Goal: Find specific page/section: Find specific page/section

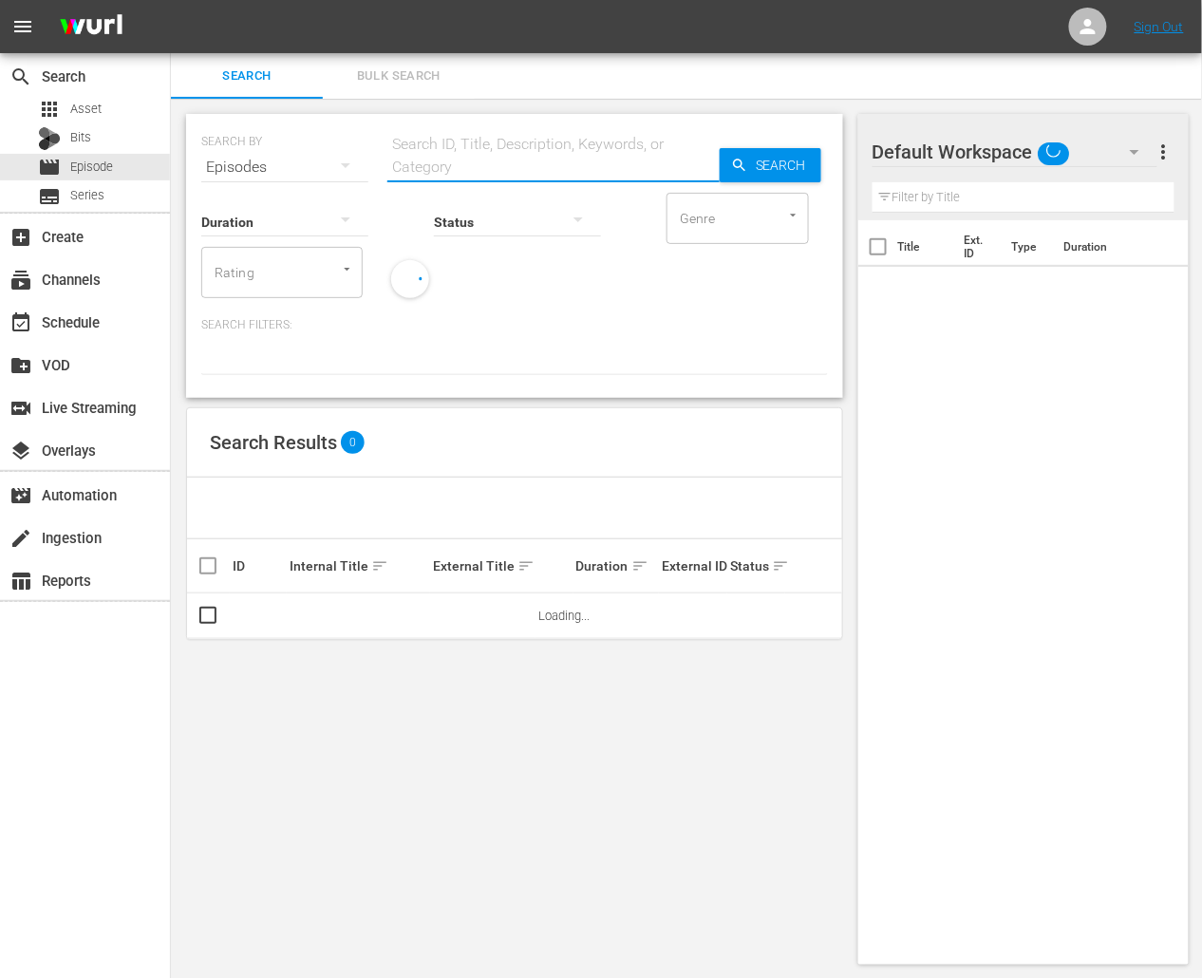
click at [438, 159] on input "text" at bounding box center [553, 167] width 332 height 46
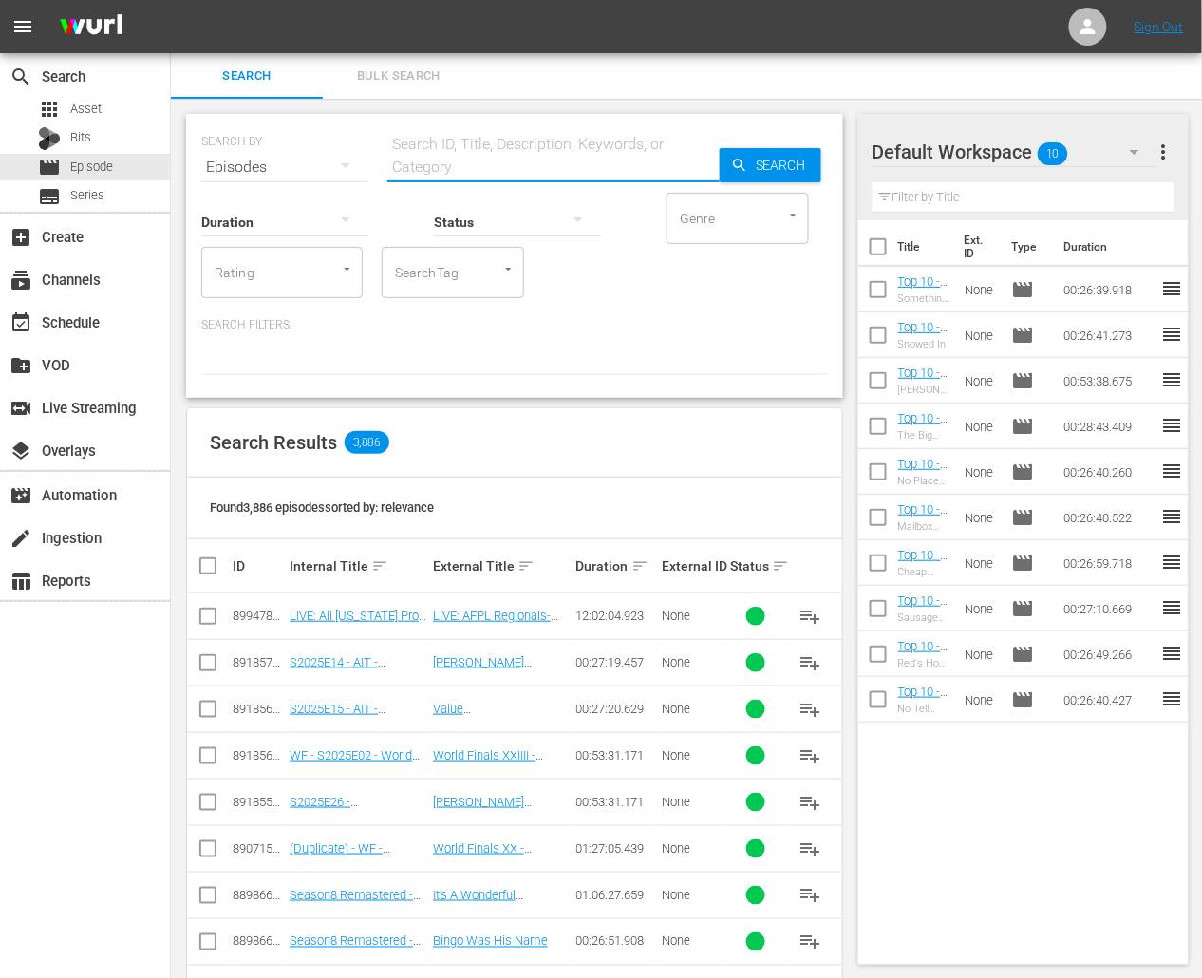
click at [435, 266] on input "SearchTag" at bounding box center [426, 272] width 72 height 34
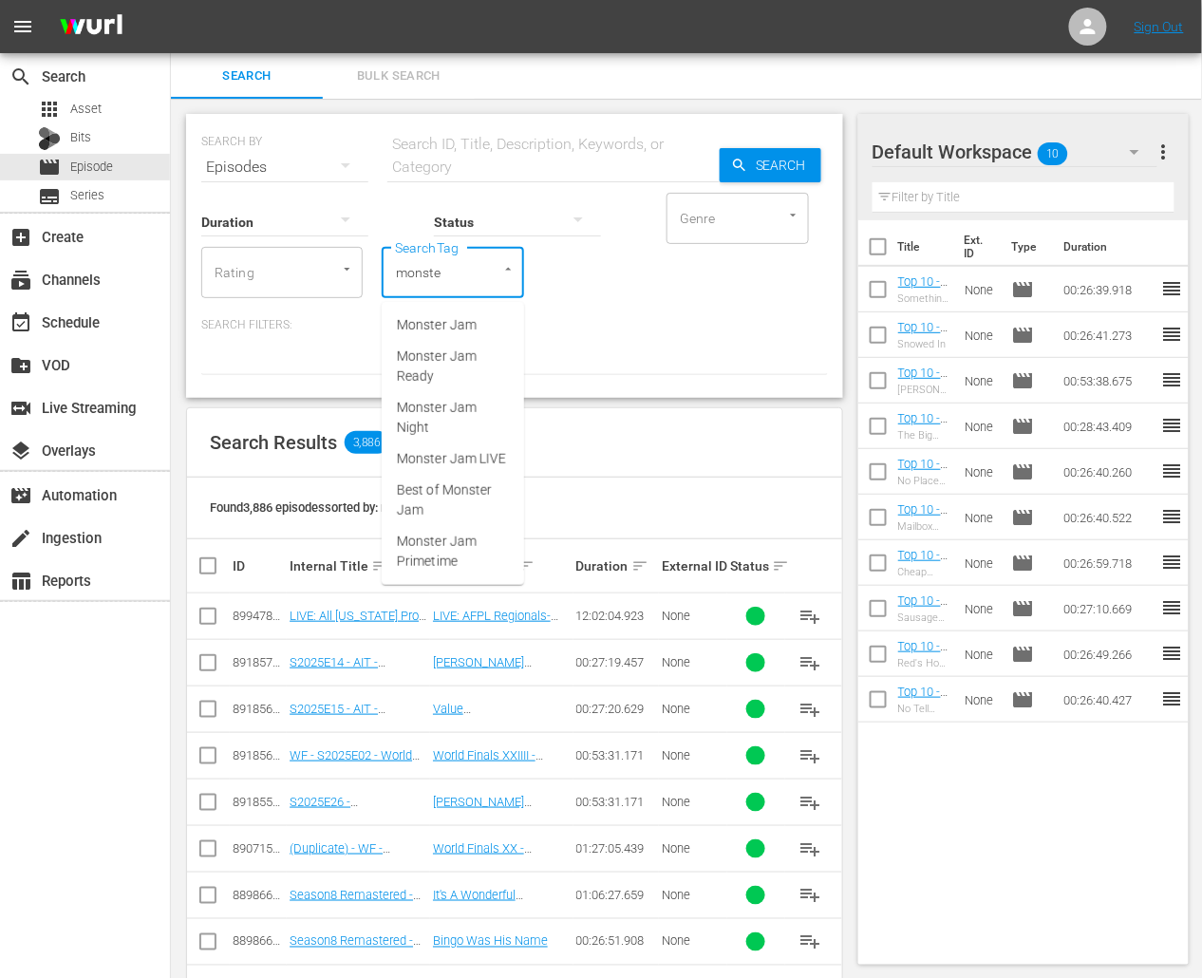
type input "monster"
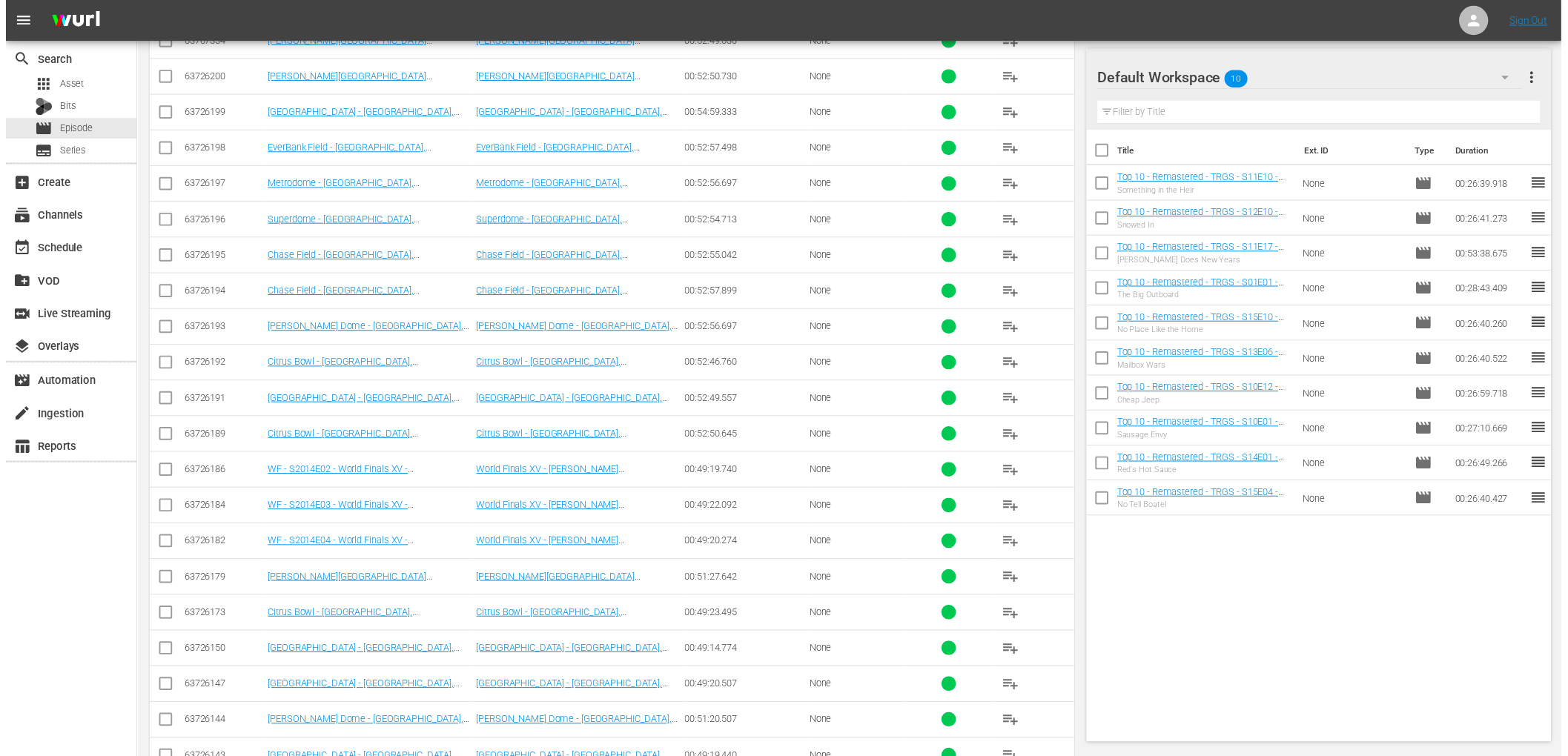
scroll to position [10222, 0]
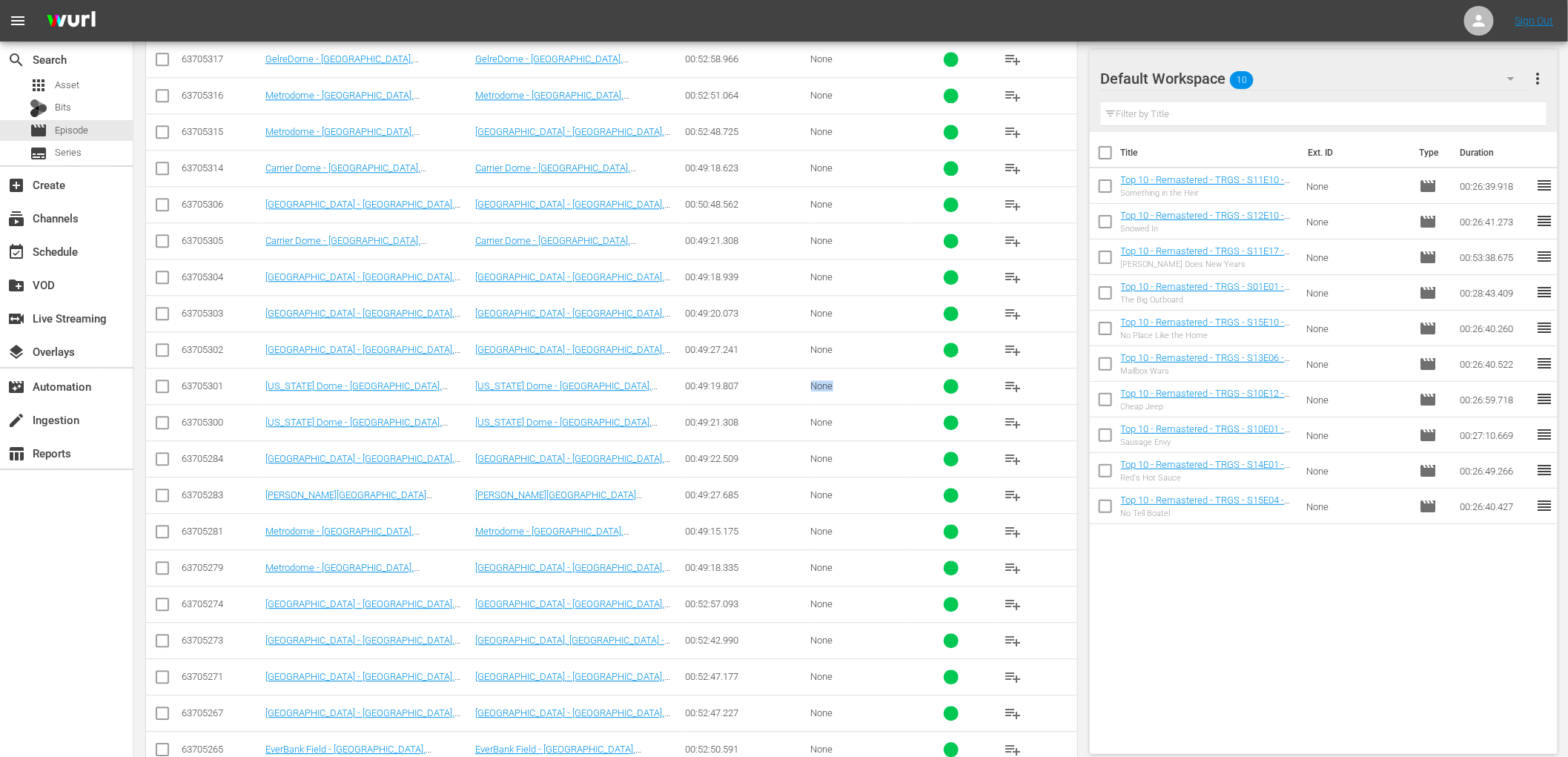
drag, startPoint x: 838, startPoint y: 405, endPoint x: 798, endPoint y: 407, distance: 40.0
click at [798, 404] on tr "63705301 [US_STATE][GEOGRAPHIC_DATA] - [GEOGRAPHIC_DATA], [GEOGRAPHIC_DATA] - R…" at bounding box center [612, 386] width 931 height 37
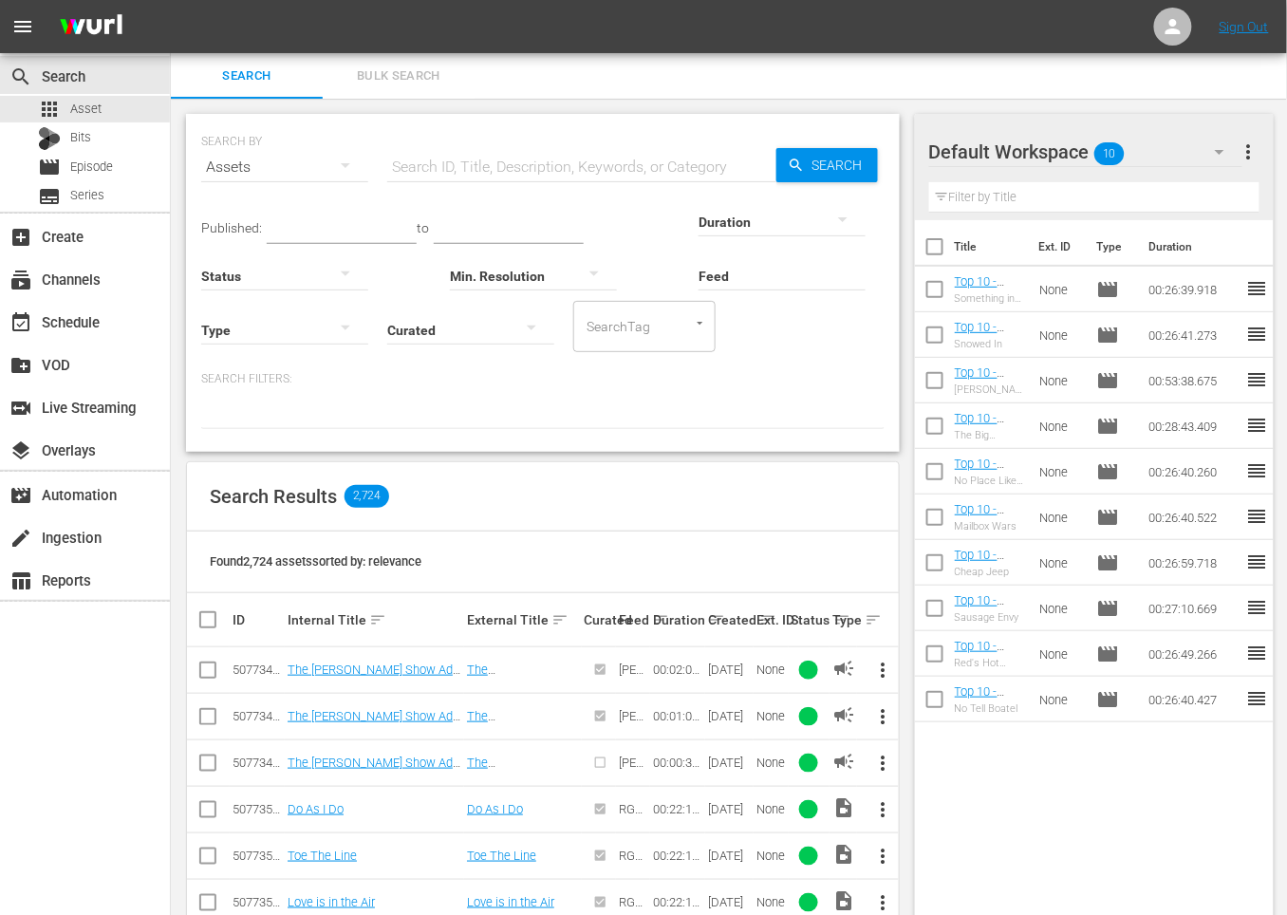
click at [902, 386] on div "SEARCH BY Search By Assets Search ID, Title, Description, Keywords, or Category…" at bounding box center [543, 762] width 744 height 1327
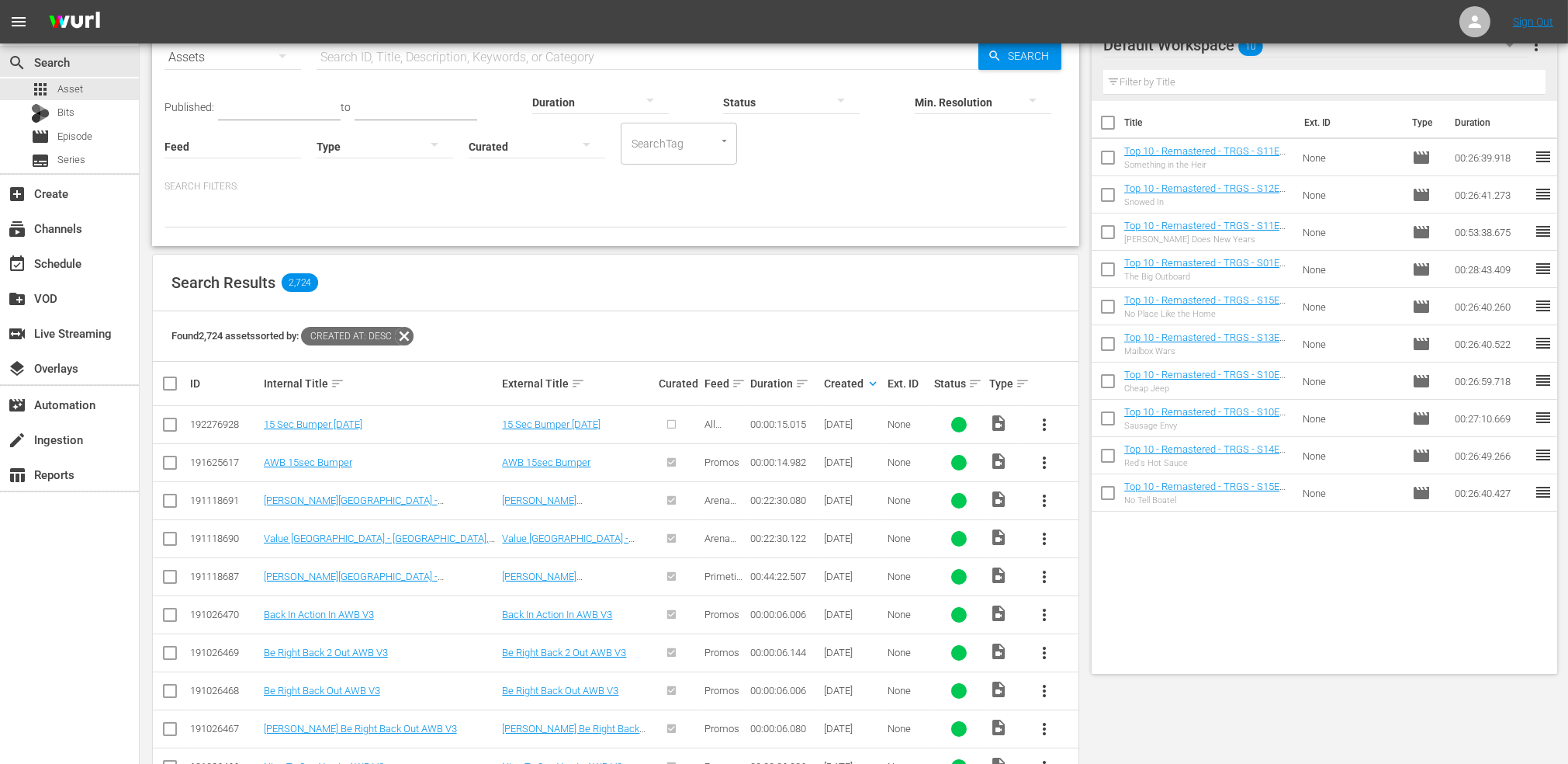
scroll to position [83, 0]
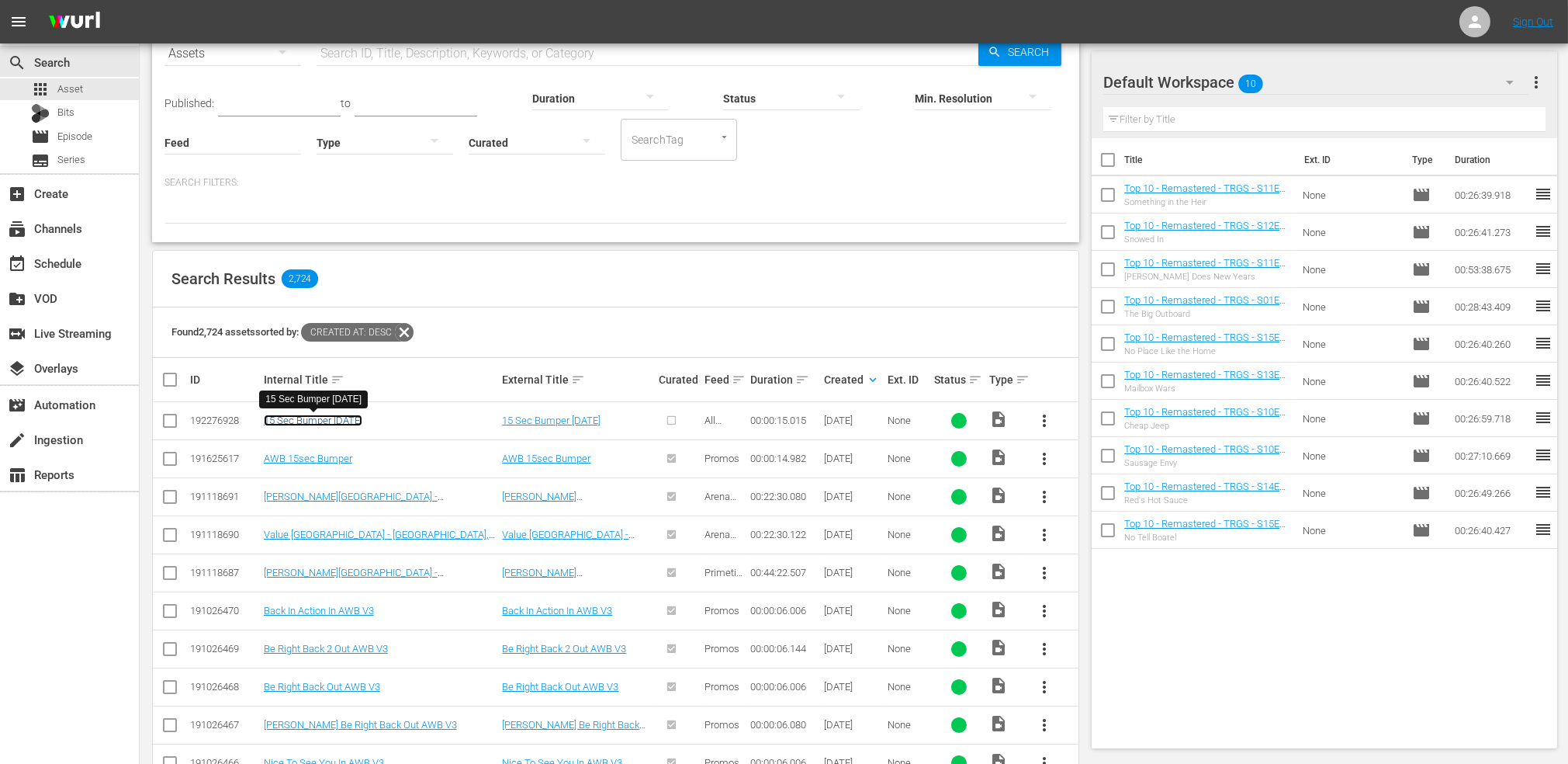
click at [329, 423] on link "15 Sec Bumper Sept 13" at bounding box center [313, 420] width 99 height 11
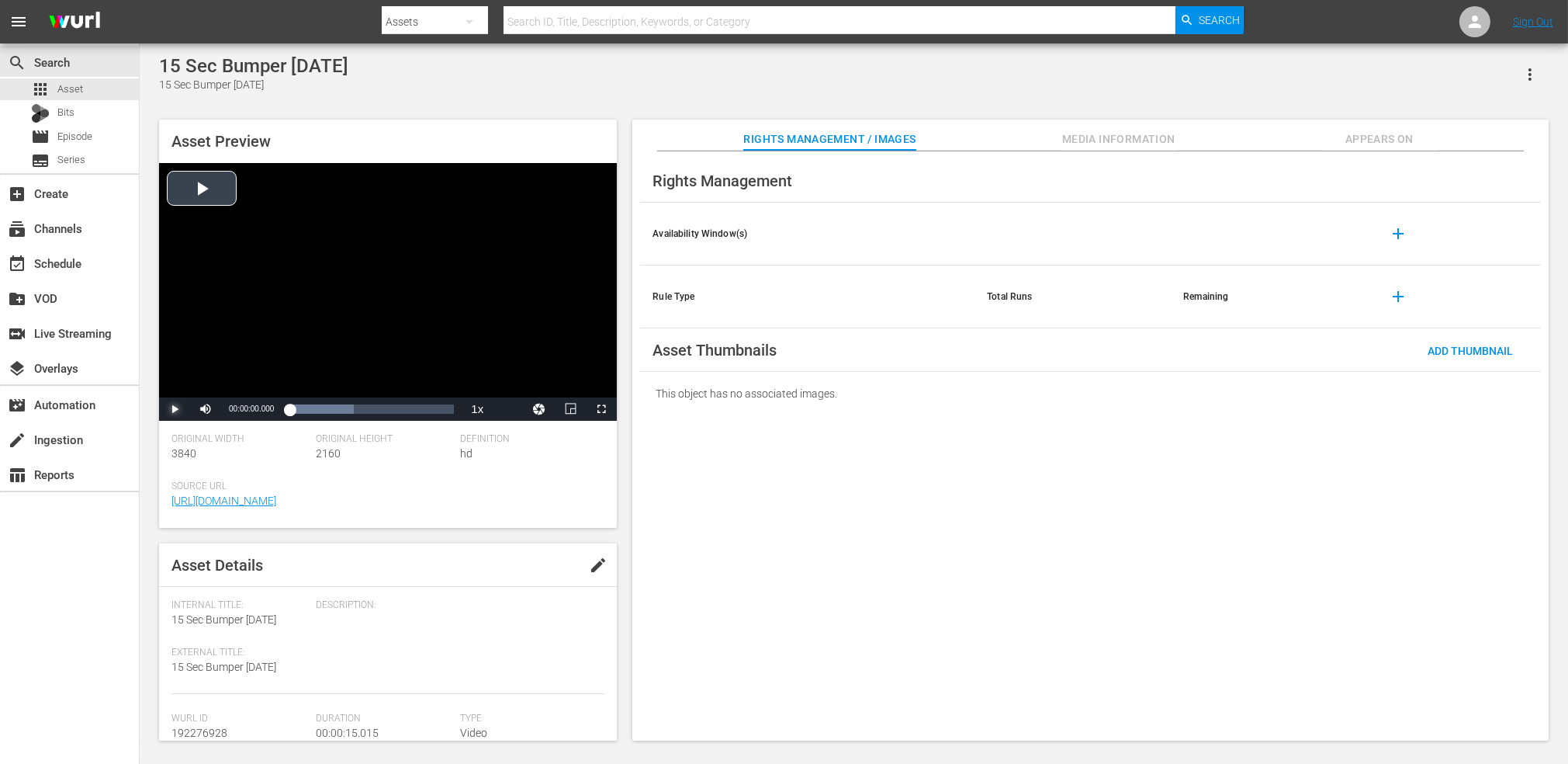
click at [175, 409] on span "Video Player" at bounding box center [175, 409] width 0 height 0
click at [625, 68] on div "15 Sec Bumper Sept 13 15 Sec Bumper Sept 13" at bounding box center [854, 74] width 1390 height 38
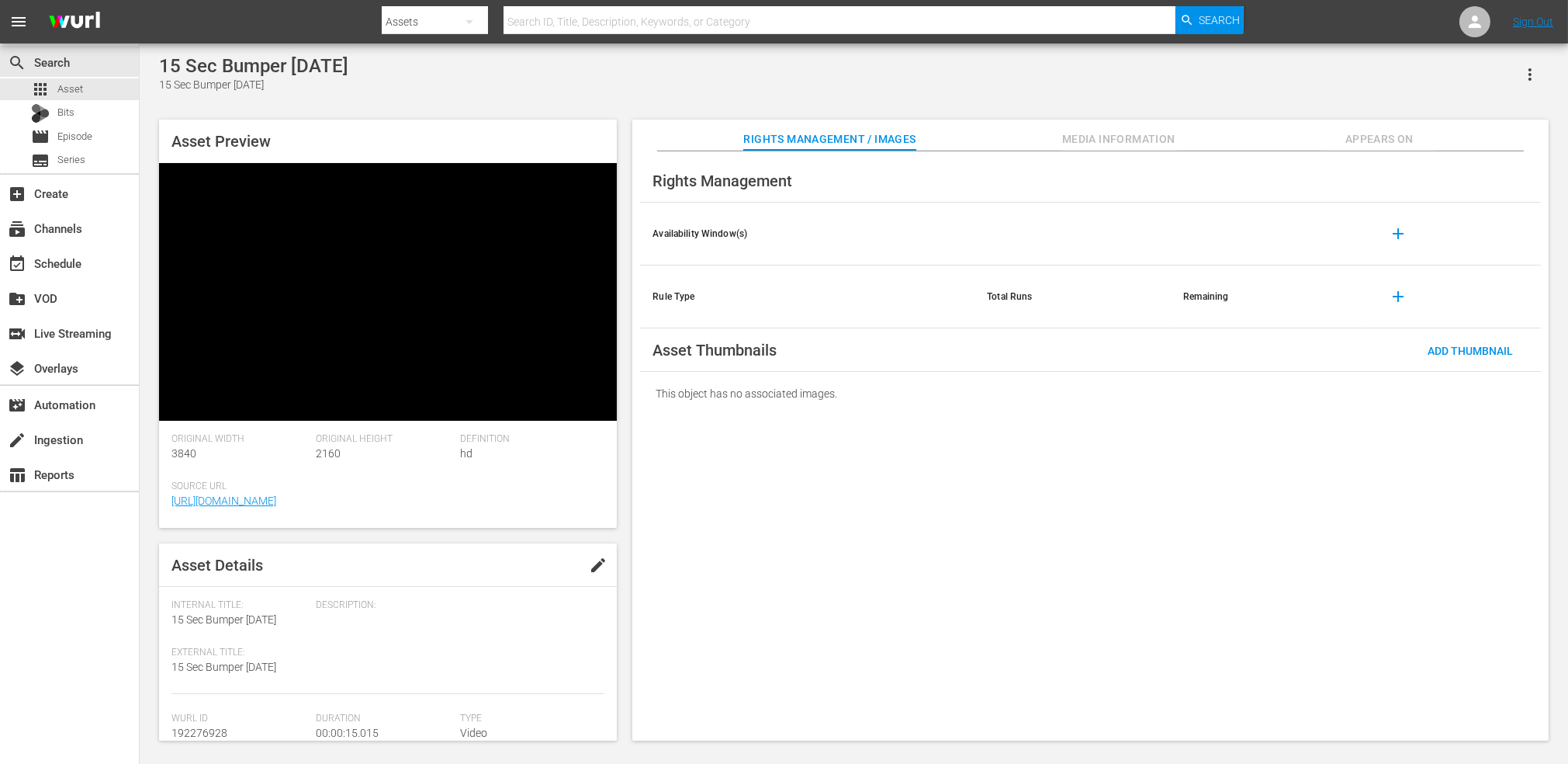
click at [625, 68] on div "15 Sec Bumper Sept 13 15 Sec Bumper Sept 13" at bounding box center [854, 74] width 1390 height 38
click at [464, 107] on div "15 Sec Bumper Sept 13 15 Sec Bumper Sept 13 Asset Preview Video Player is loadi…" at bounding box center [853, 393] width 1405 height 678
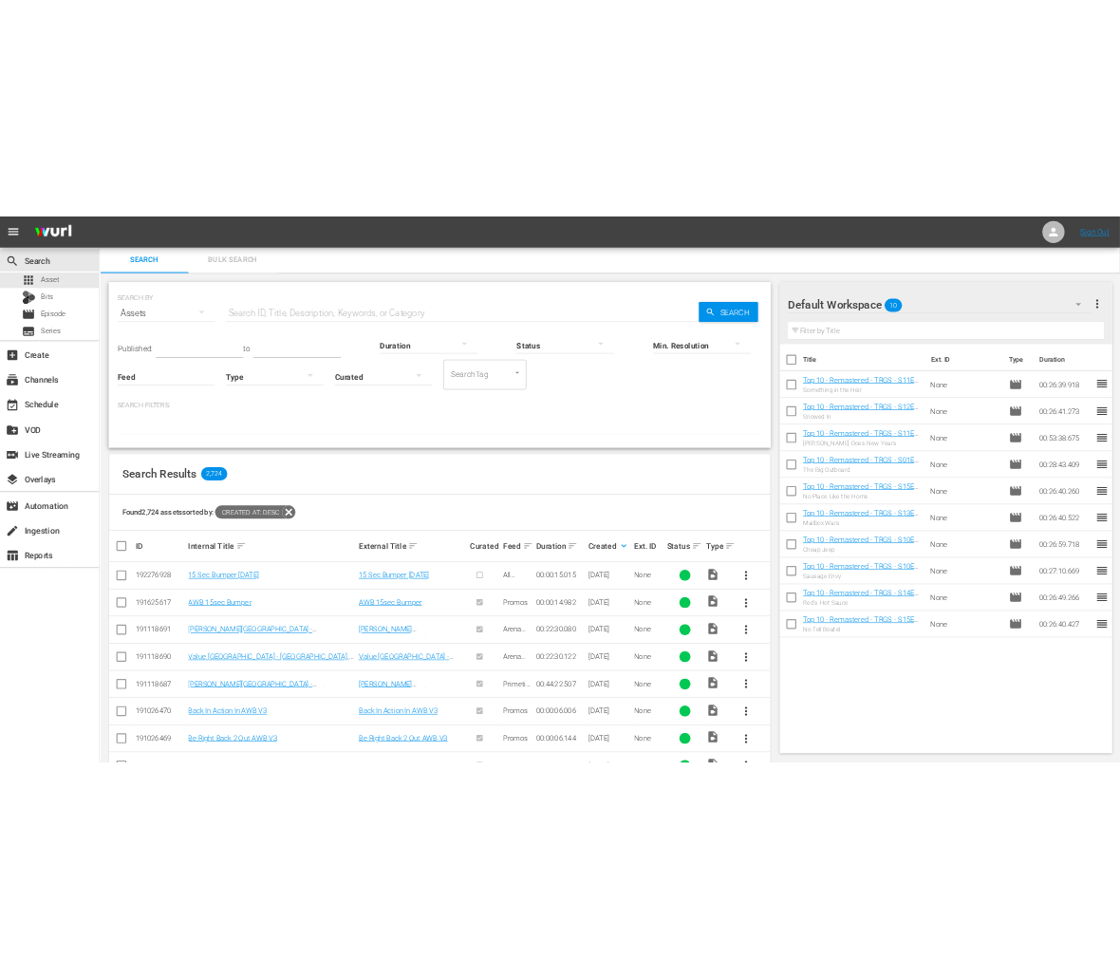
scroll to position [2, 0]
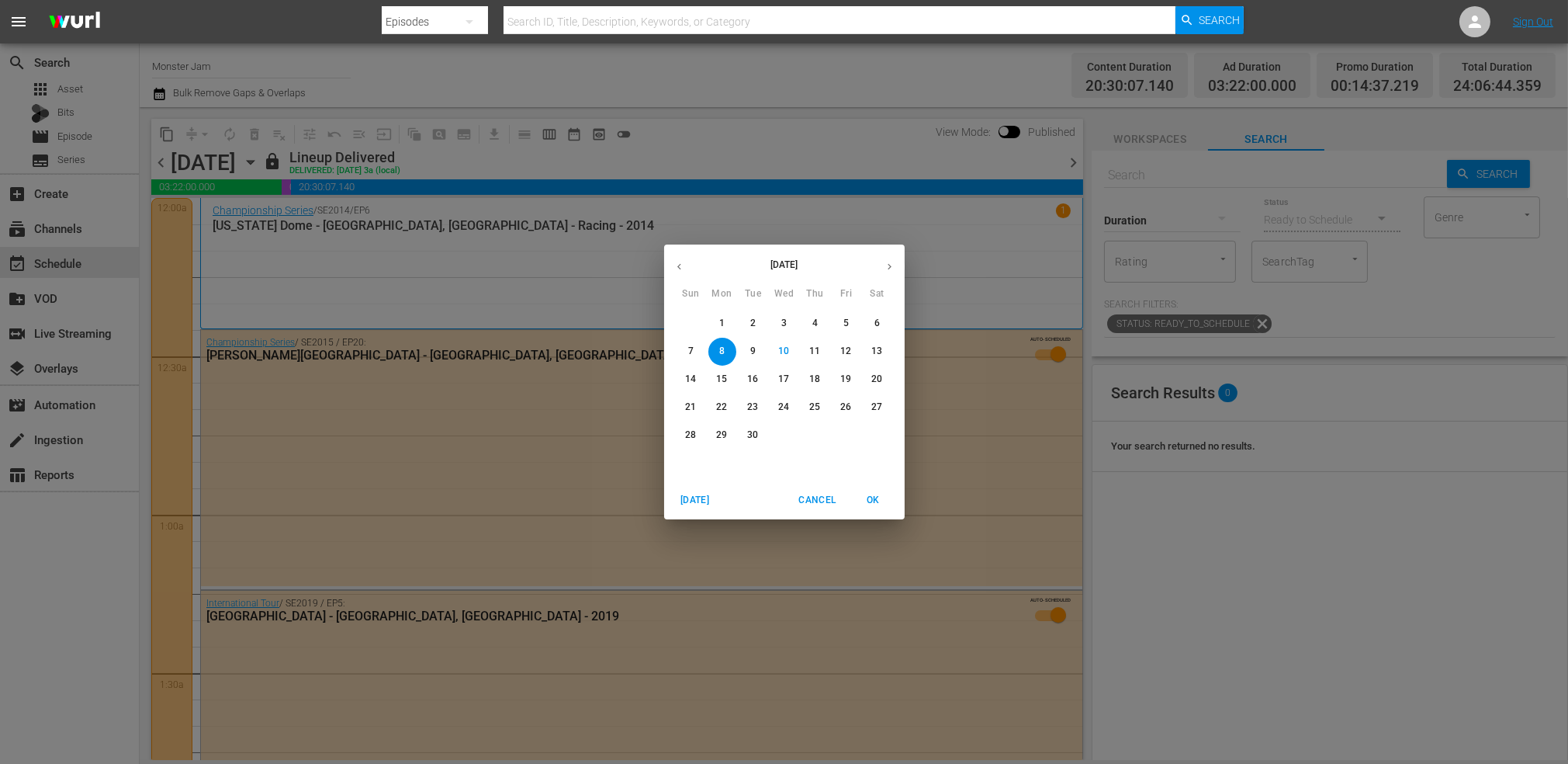
click at [825, 497] on span "Cancel" at bounding box center [818, 501] width 38 height 16
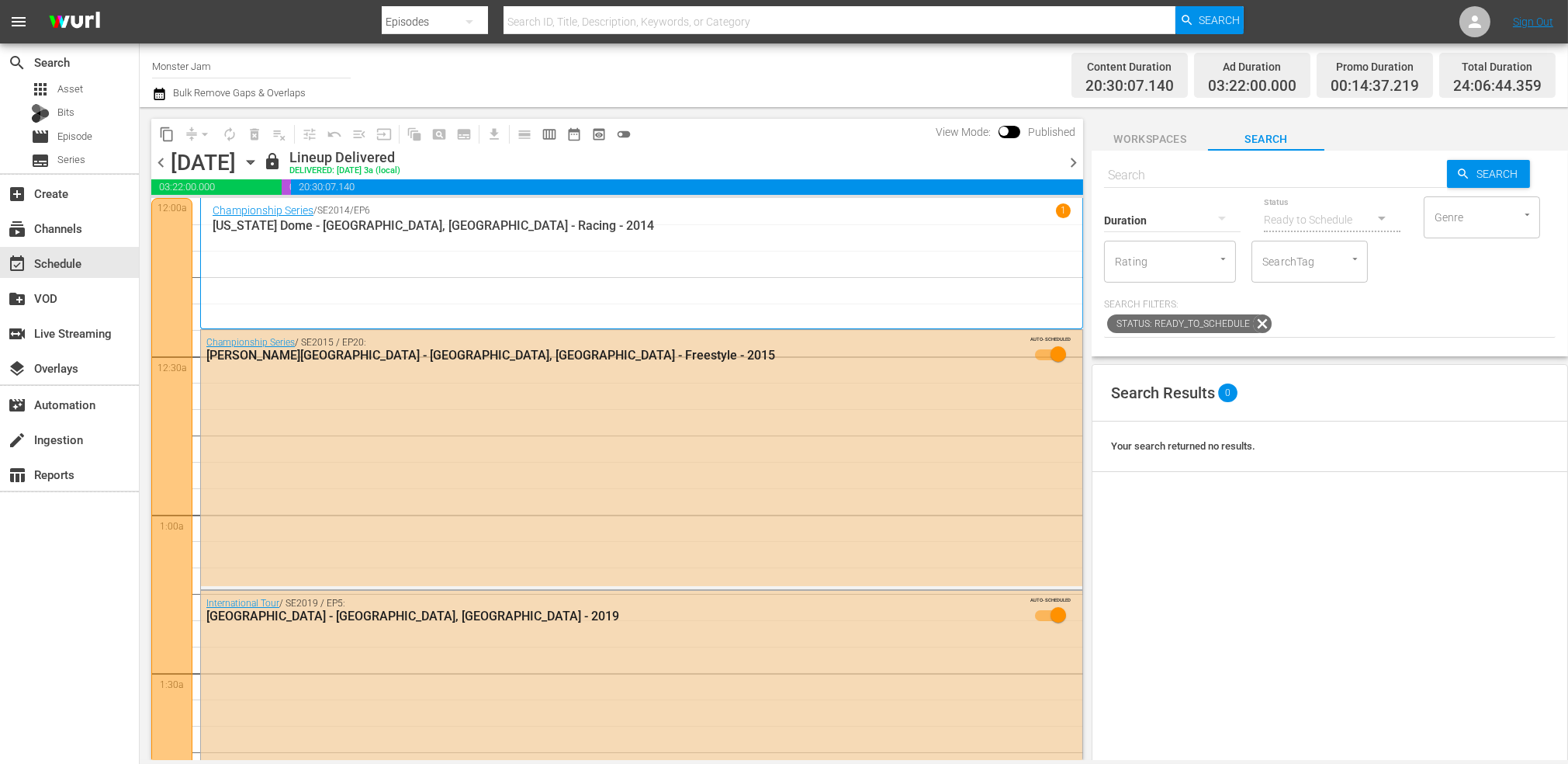
click at [759, 108] on div "content_copy compress arrow_drop_down autorenew_outlined delete_forever_outline…" at bounding box center [613, 434] width 948 height 653
